Goal: Information Seeking & Learning: Learn about a topic

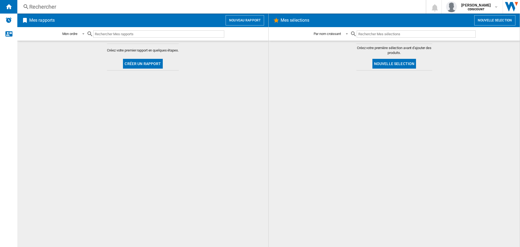
click at [57, 11] on div "Rechercher Rechercher 0 [PERSON_NAME] CDISCOUNT CDISCOUNT Mes paramètres Se déc…" at bounding box center [268, 7] width 503 height 14
click at [55, 6] on div "Rechercher" at bounding box center [220, 7] width 382 height 8
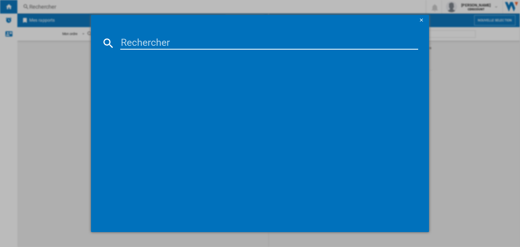
click at [158, 46] on input at bounding box center [269, 43] width 298 height 13
paste input "vte3417766186058"
type input "vte3417766186058"
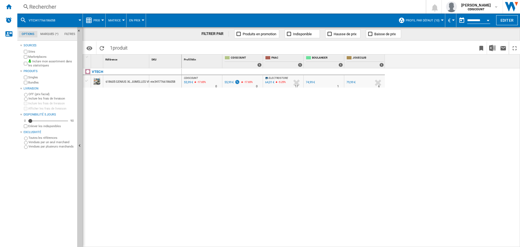
click at [124, 80] on div "618605 GENIUS XL JUMELLES VIDEO INTERACTIVES POUR VOYAGE AU CŒUR DE LA NATURE" at bounding box center [168, 82] width 124 height 12
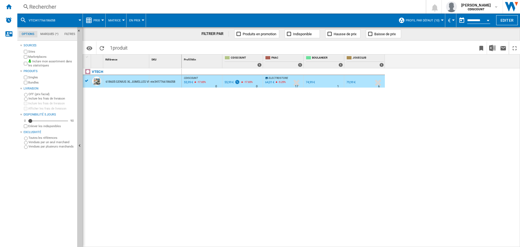
click at [146, 136] on div "VTECH 618605 GENIUS XL JUMELLES VIDEO INTERACTIVES POUR VOYAGE AU CŒUR DE LA NA…" at bounding box center [132, 156] width 99 height 176
click at [124, 126] on div "VTECH 618605 GENIUS XL JUMELLES VIDEO INTERACTIVES POUR VOYAGE AU CŒUR DE LA NA…" at bounding box center [132, 156] width 99 height 176
click at [401, 107] on div "CDISCOUNT : FR CDISCOUNT 0.0 % 55,99 € -17.65 % N/A 0 CDISCOUNT : FR CDISCOUNT …" at bounding box center [351, 157] width 338 height 179
click at [467, 95] on div "CDISCOUNT : FR CDISCOUNT 0.0 % 55,99 € -17.65 % N/A 0 CDISCOUNT : FR CDISCOUNT …" at bounding box center [351, 157] width 338 height 179
click at [252, 134] on div "CDISCOUNT : FR CDISCOUNT 0.0 % 55,99 € -17.65 % N/A 0 CDISCOUNT : FR CDISCOUNT …" at bounding box center [351, 157] width 338 height 179
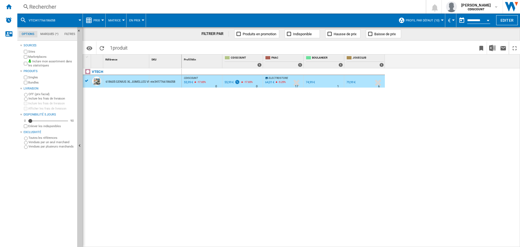
click at [172, 157] on div "VTECH 618605 GENIUS XL JUMELLES VIDEO INTERACTIVES POUR VOYAGE AU CŒUR DE LA NA…" at bounding box center [132, 156] width 99 height 176
click at [121, 20] on button "Matrice" at bounding box center [115, 21] width 15 height 14
click at [104, 19] on md-backdrop at bounding box center [260, 123] width 520 height 247
click at [102, 19] on div at bounding box center [102, 19] width 3 height 1
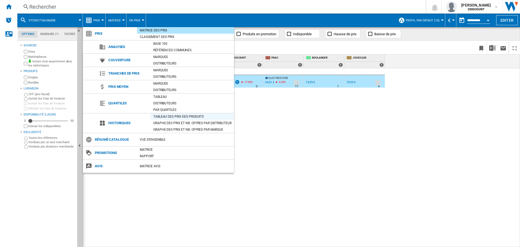
click at [174, 118] on div "Tableau des prix des produits" at bounding box center [192, 116] width 83 height 5
